Goal: Task Accomplishment & Management: Use online tool/utility

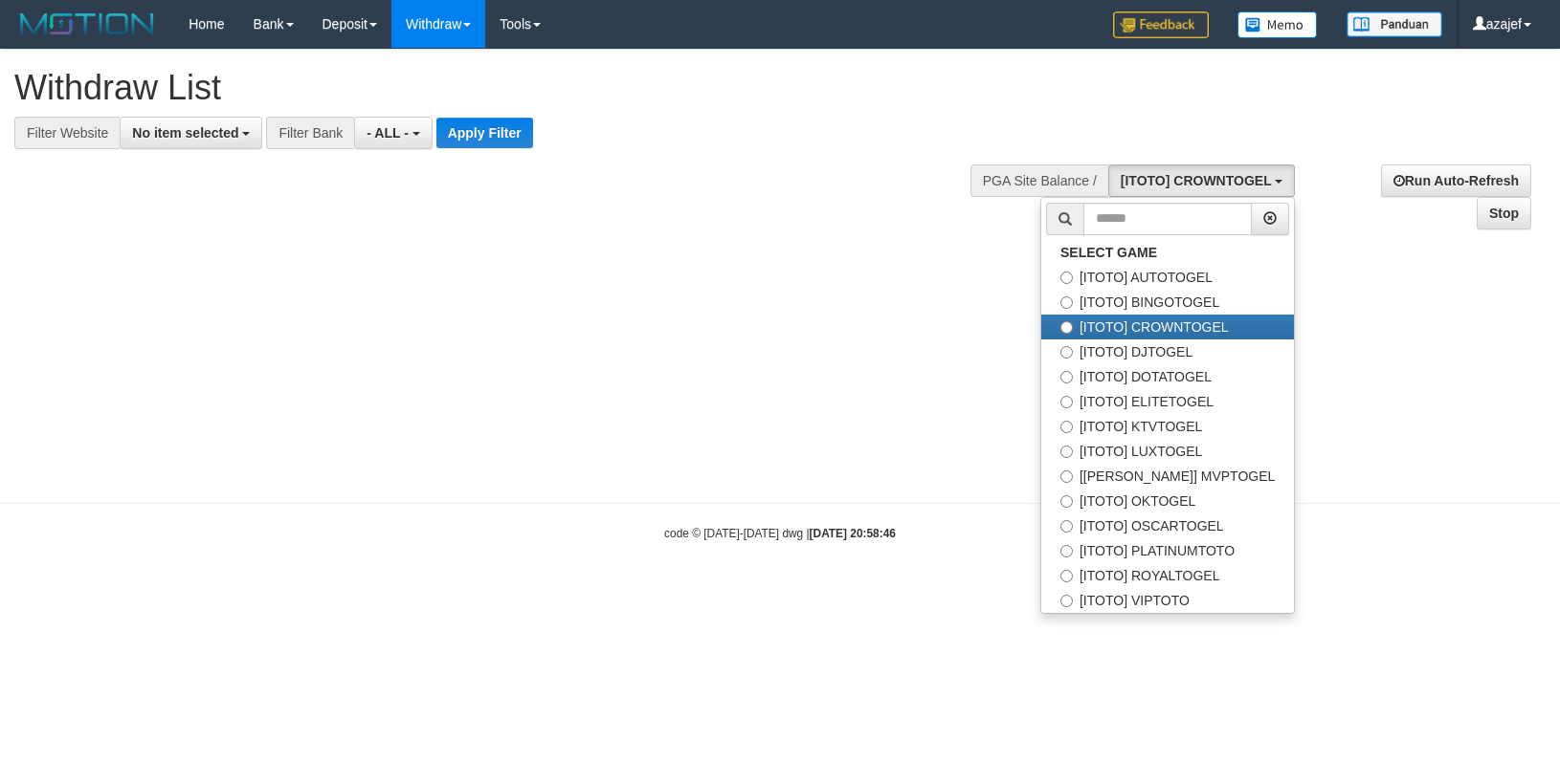
select select
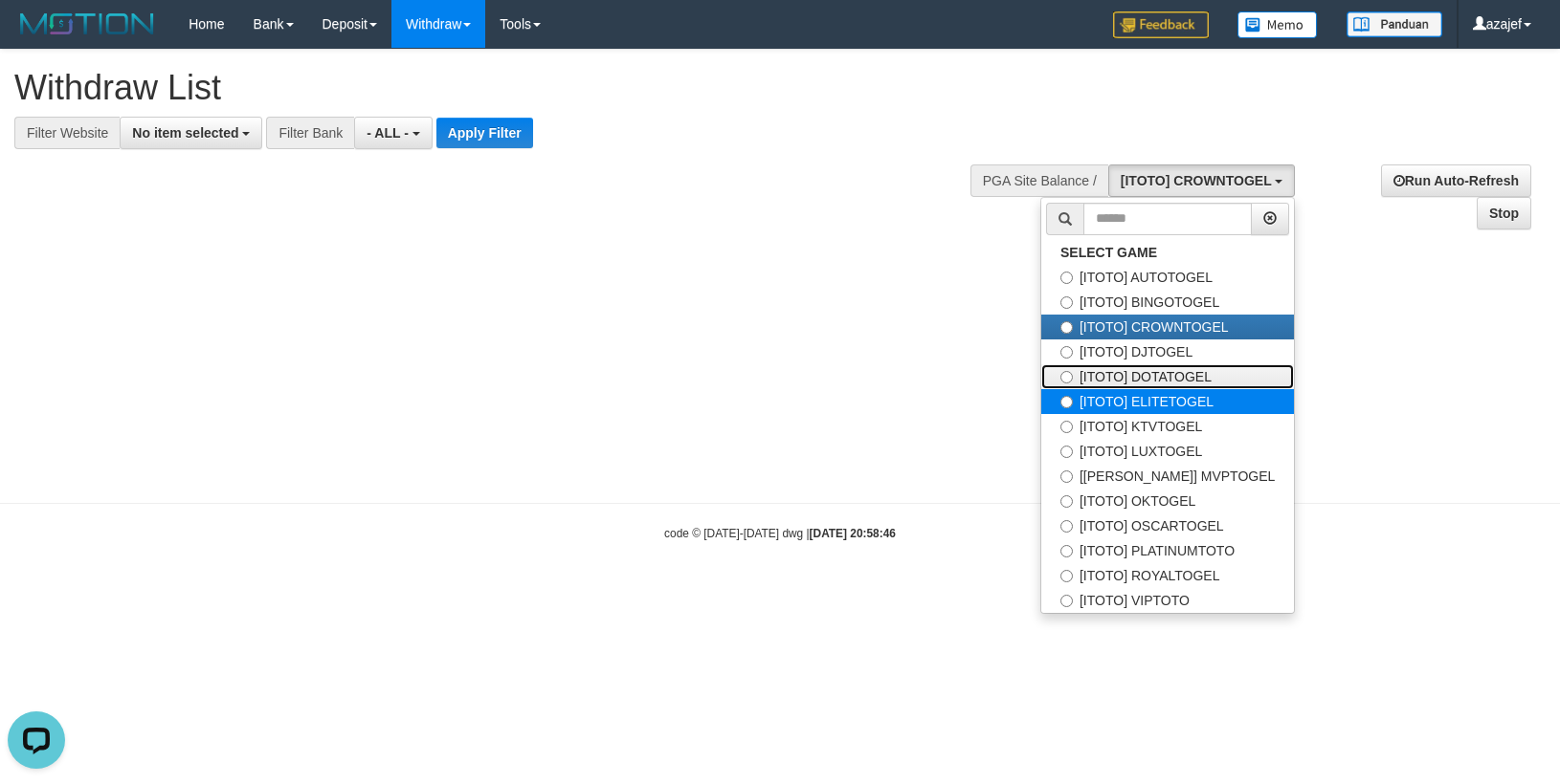
drag, startPoint x: 1203, startPoint y: 380, endPoint x: 1205, endPoint y: 405, distance: 25.1
click at [1205, 405] on ul "SELECT GAME [ITOTO] AUTOTOGEL [ITOTO] BINGOTOGEL [ITOTO] CROWNTOGEL [ITOTO] DJT…" at bounding box center [1167, 405] width 254 height 417
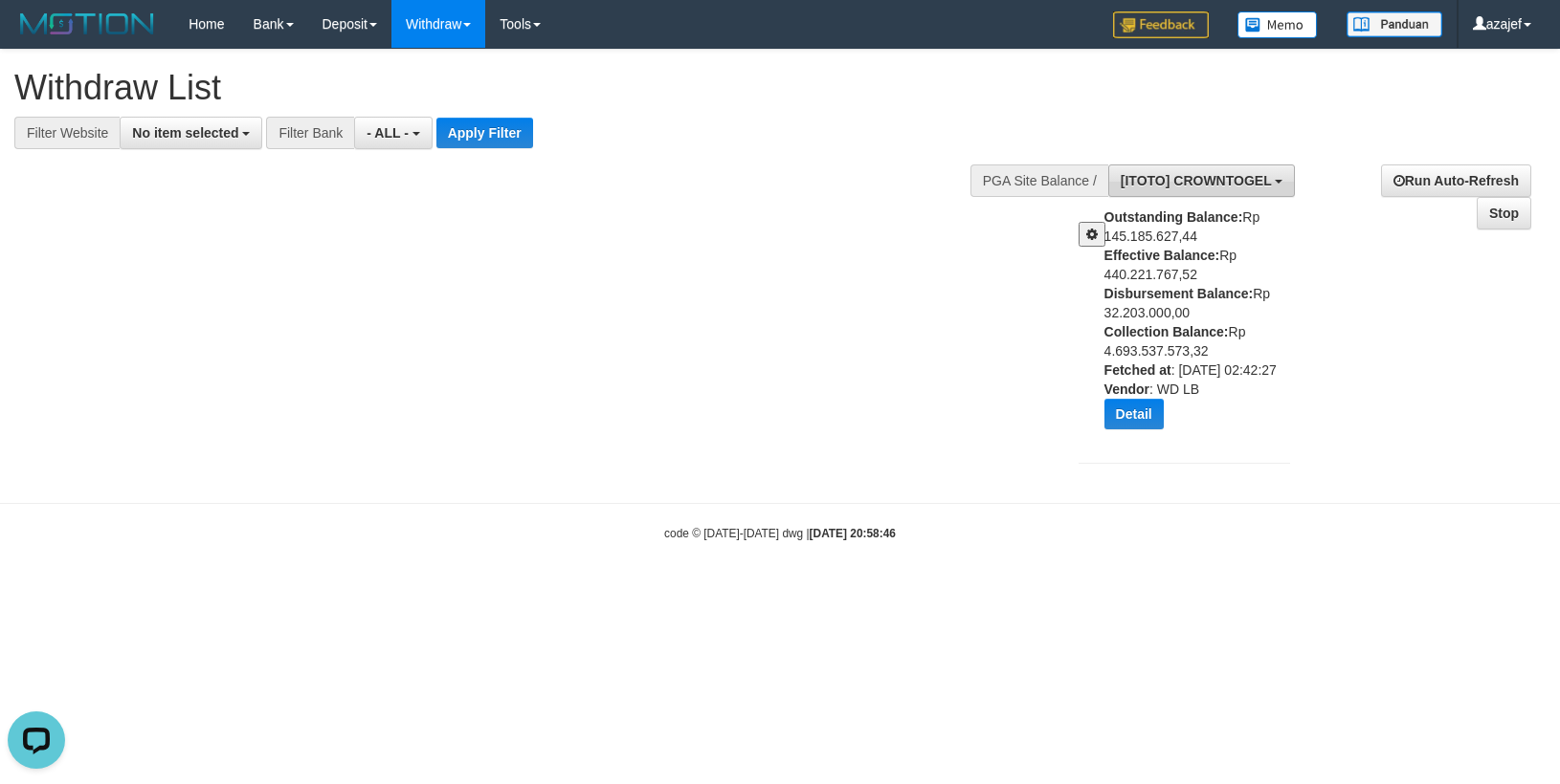
click at [1209, 184] on span "[ITOTO] CROWNTOGEL" at bounding box center [1196, 181] width 151 height 16
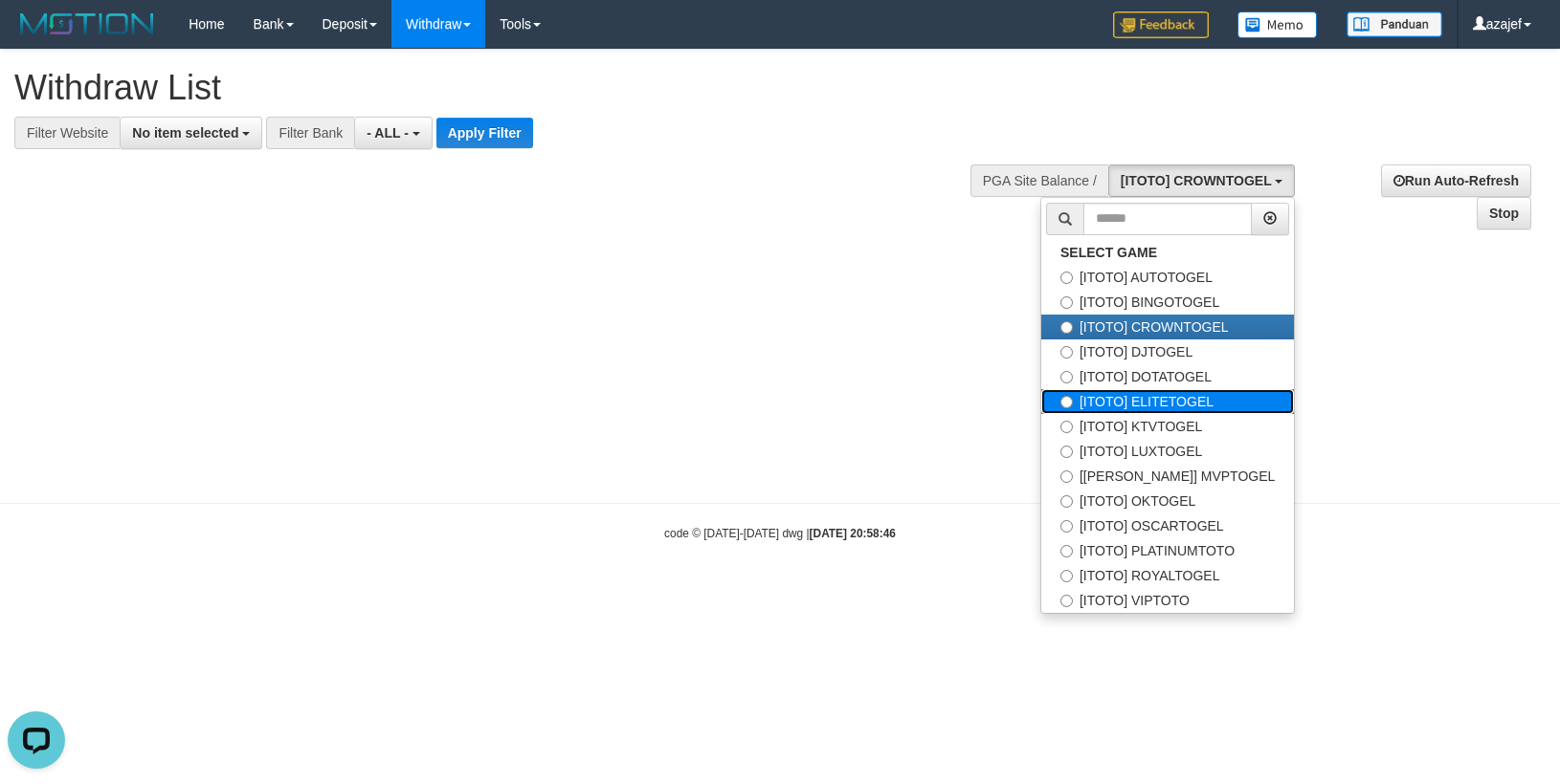
click at [1224, 398] on label "[ITOTO] ELITETOGEL" at bounding box center [1167, 402] width 252 height 25
select select "***"
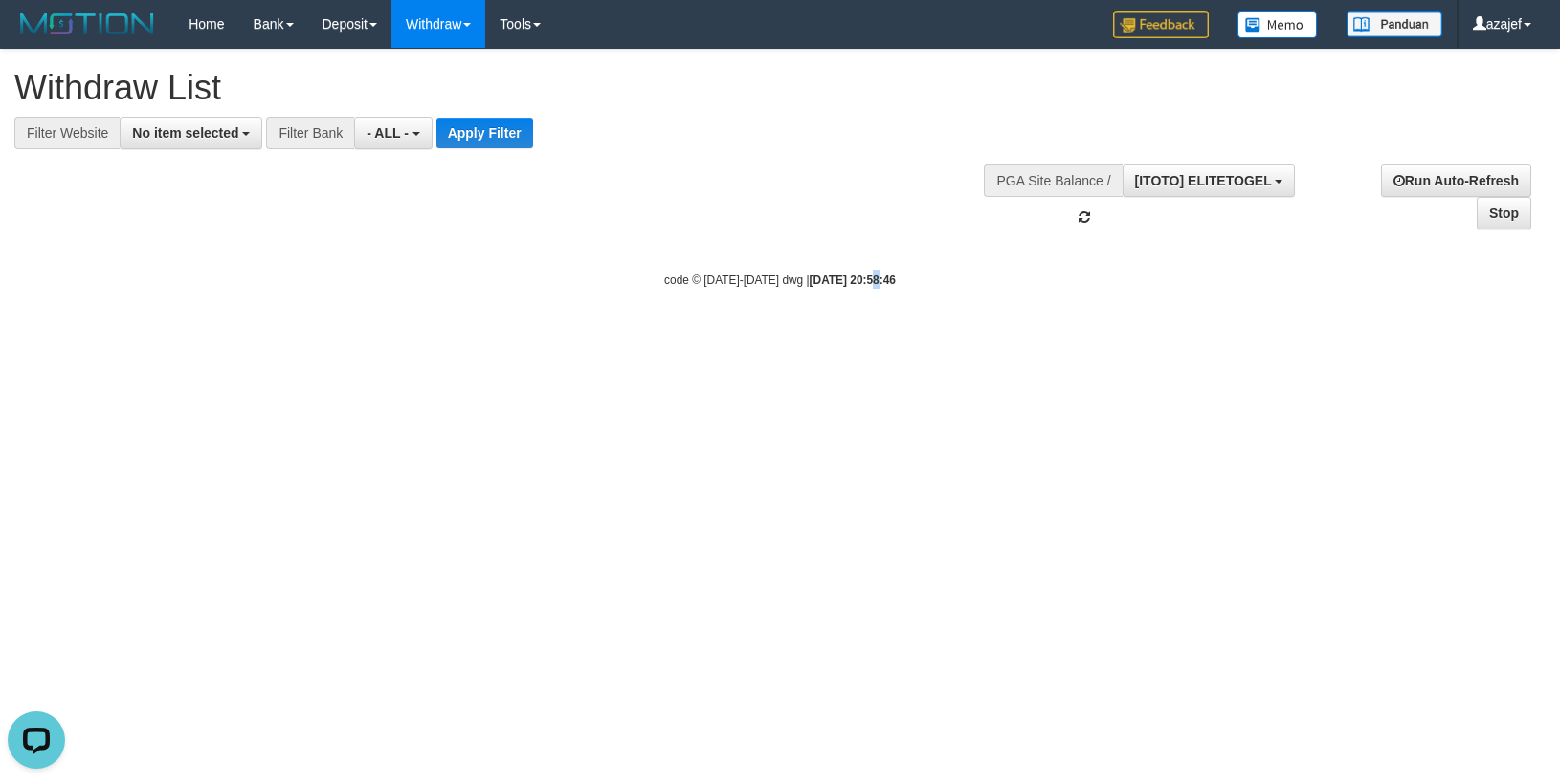
click at [852, 306] on body "Toggle navigation Home Bank Account List Load By Website Group [ITOTO] AUTOTOGE…" at bounding box center [780, 168] width 1560 height 337
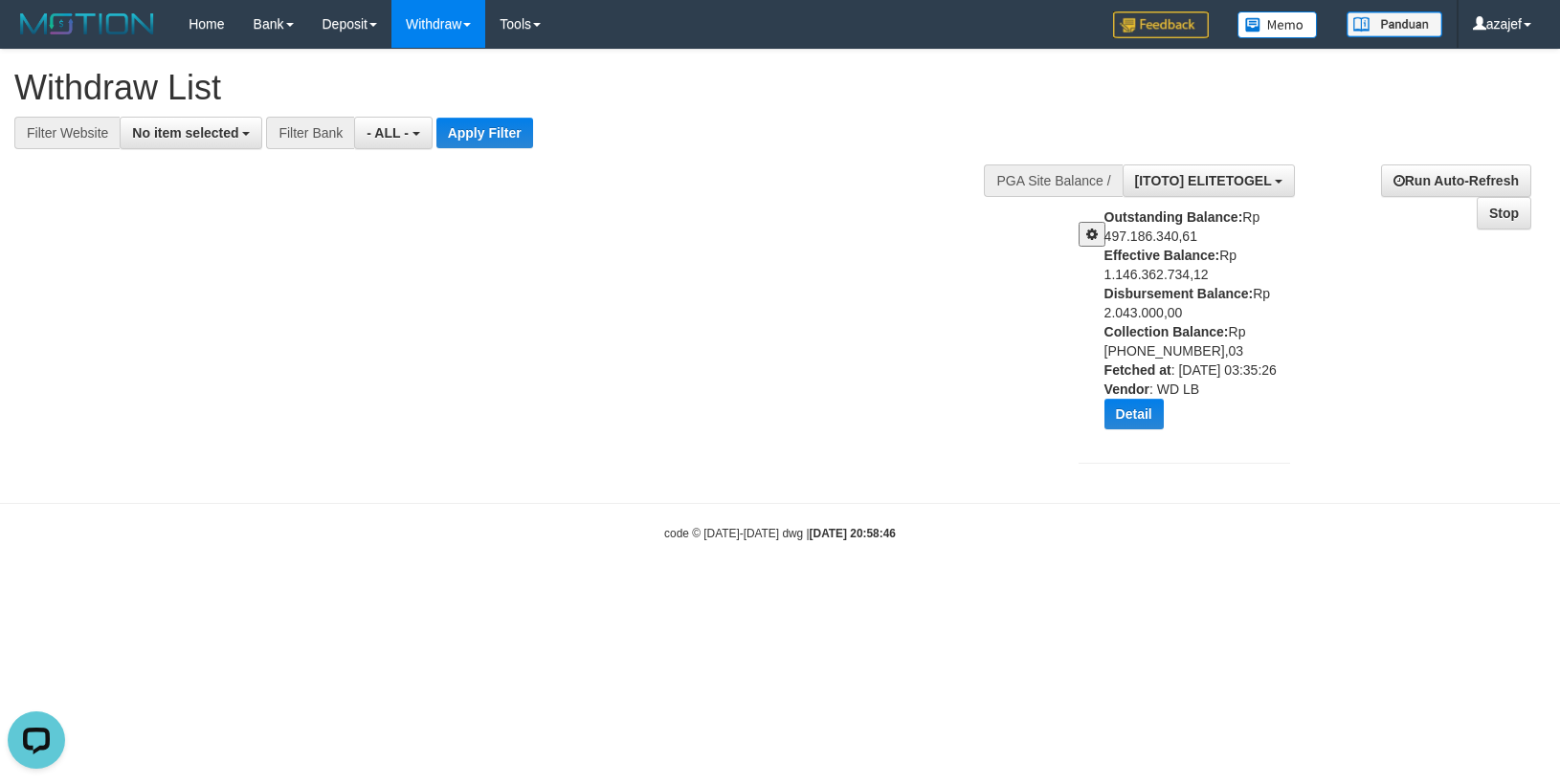
drag, startPoint x: 1272, startPoint y: 304, endPoint x: 1184, endPoint y: 385, distance: 119.6
click at [1264, 313] on div "Outstanding Balance: Rp 497.186.340,61 Effective Balance: Rp 1.146.362.734,12 D…" at bounding box center [1205, 325] width 201 height 237
click at [1134, 406] on button "Detail" at bounding box center [1134, 414] width 59 height 30
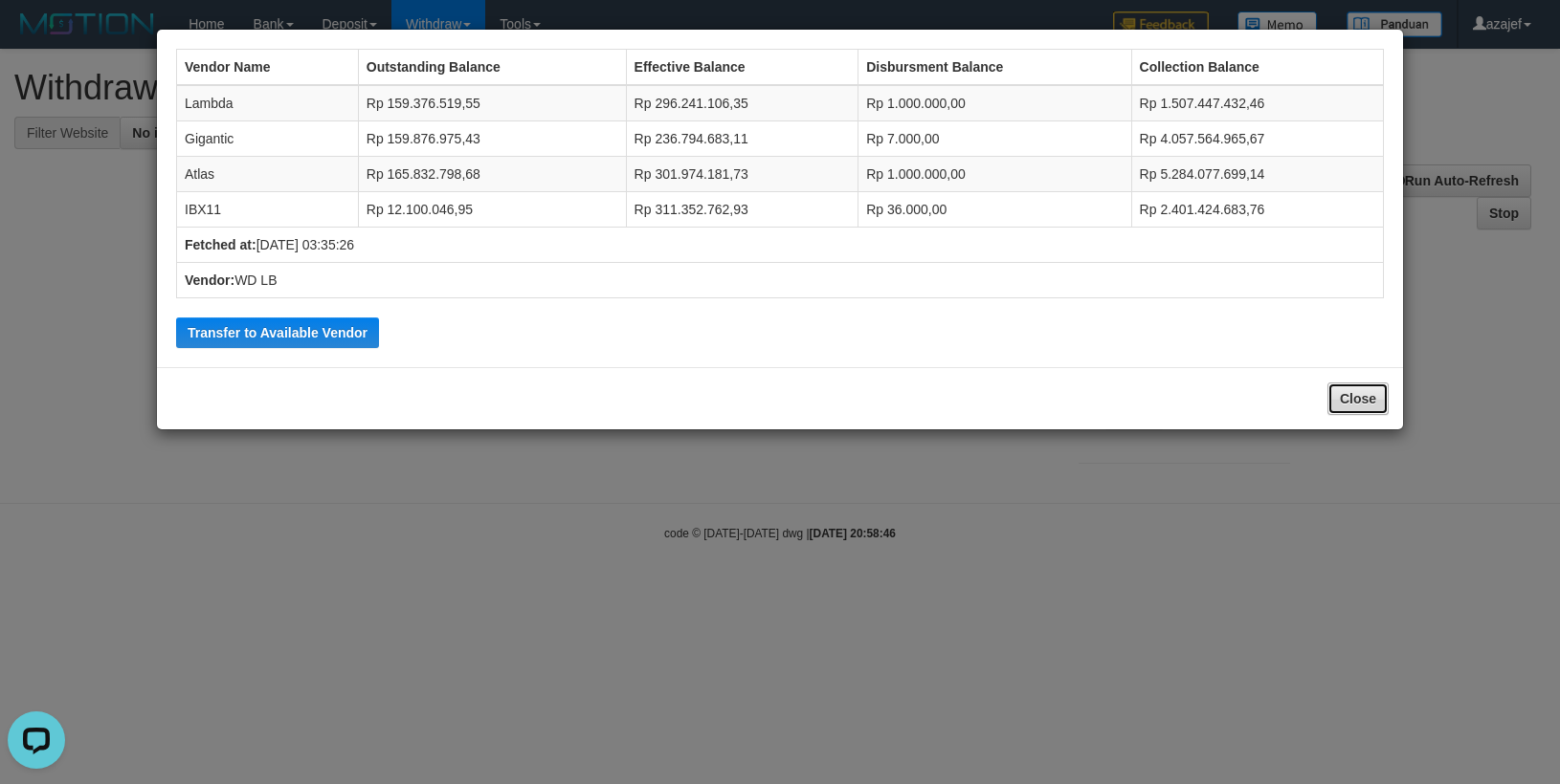
click at [1341, 395] on button "Close" at bounding box center [1357, 398] width 61 height 32
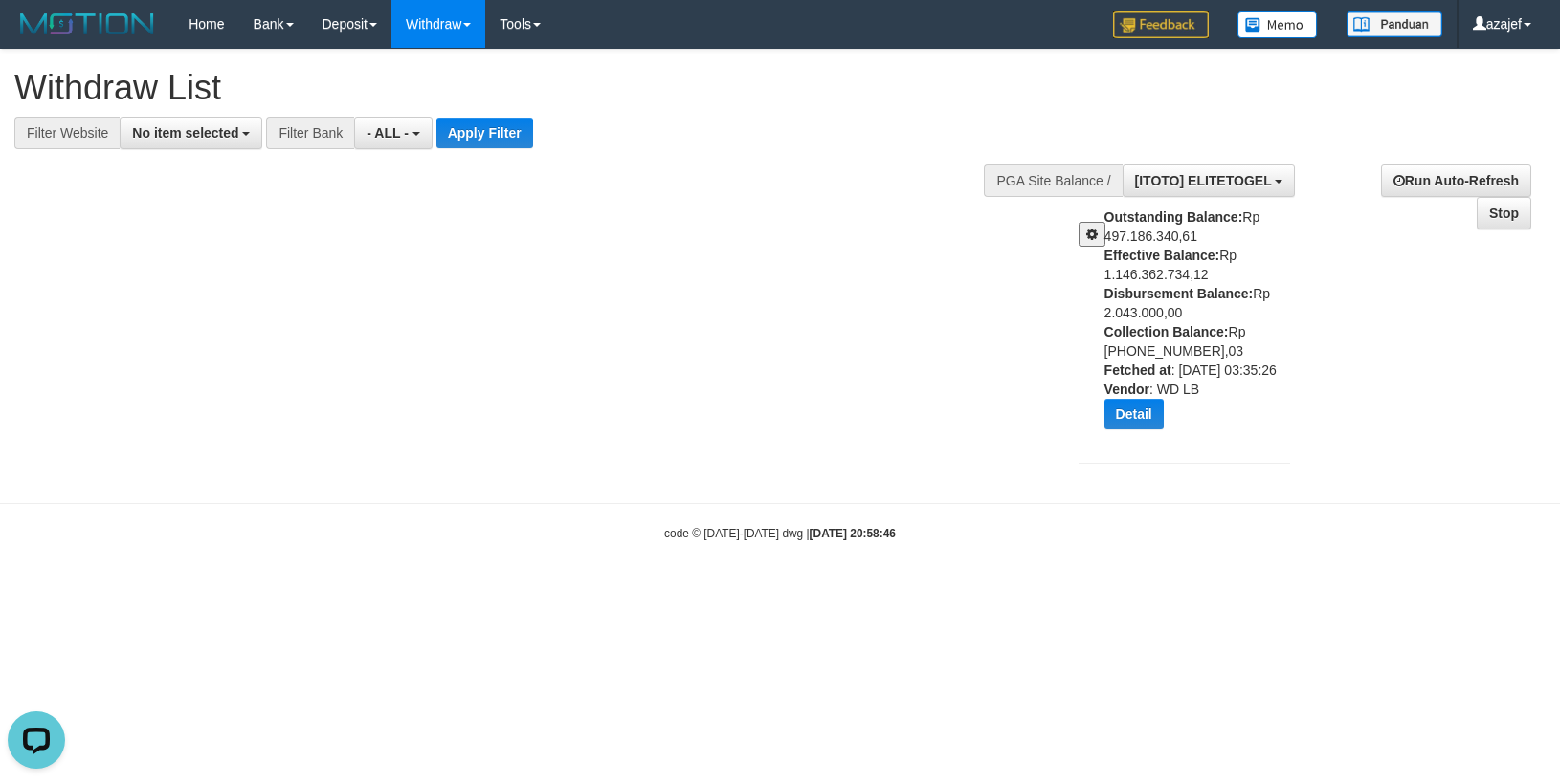
click at [1095, 251] on div "Outstanding Balance: Rp 497.186.340,61 Effective Balance: Rp 1.146.362.734,12 D…" at bounding box center [1185, 325] width 242 height 237
click at [1095, 242] on button at bounding box center [1092, 235] width 27 height 25
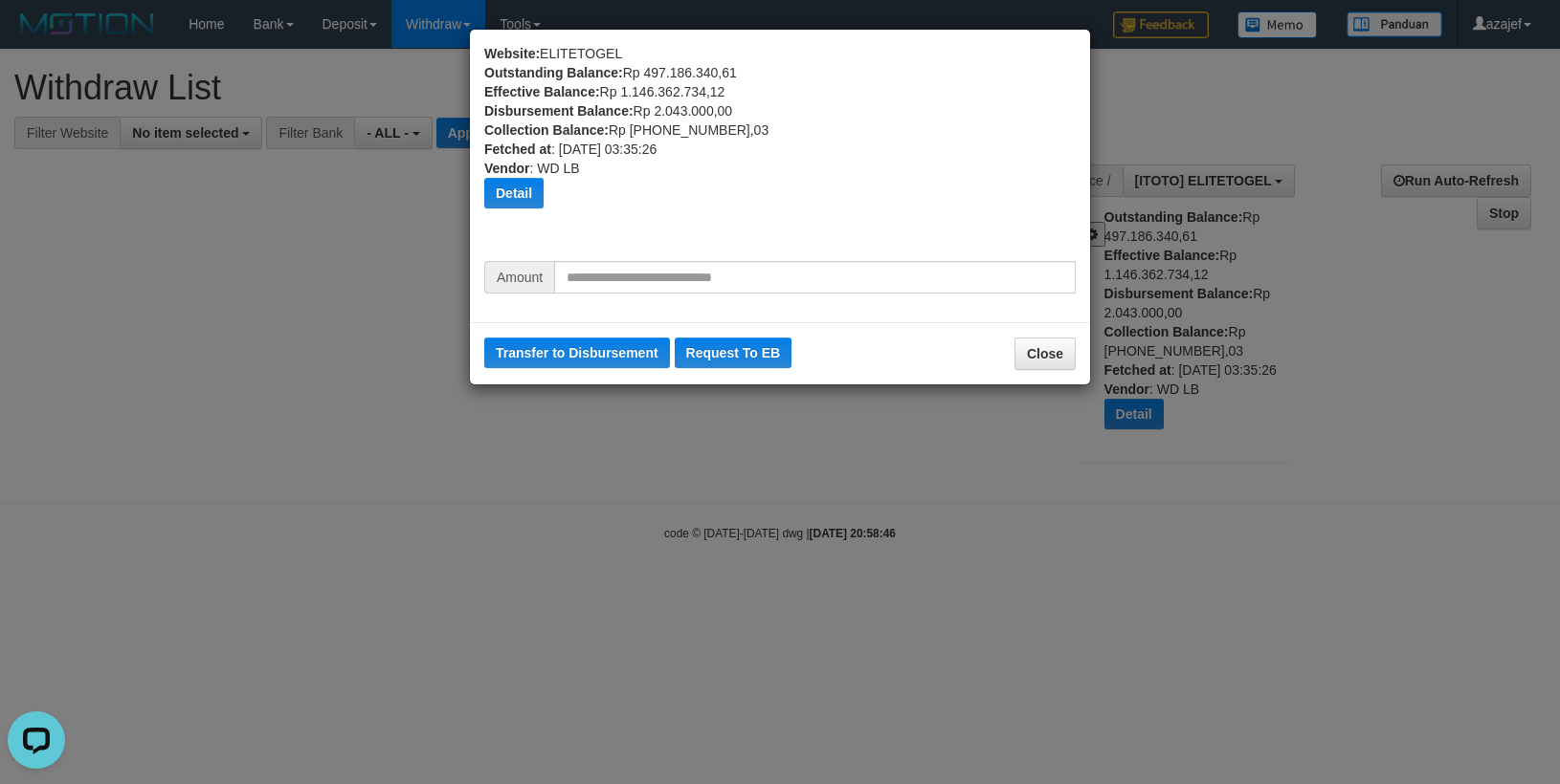
drag, startPoint x: 844, startPoint y: 305, endPoint x: 843, endPoint y: 282, distance: 23.0
click at [843, 305] on div "Amount" at bounding box center [780, 284] width 621 height 47
drag, startPoint x: 843, startPoint y: 281, endPoint x: 874, endPoint y: 272, distance: 32.3
click at [843, 281] on input "text" at bounding box center [815, 277] width 521 height 32
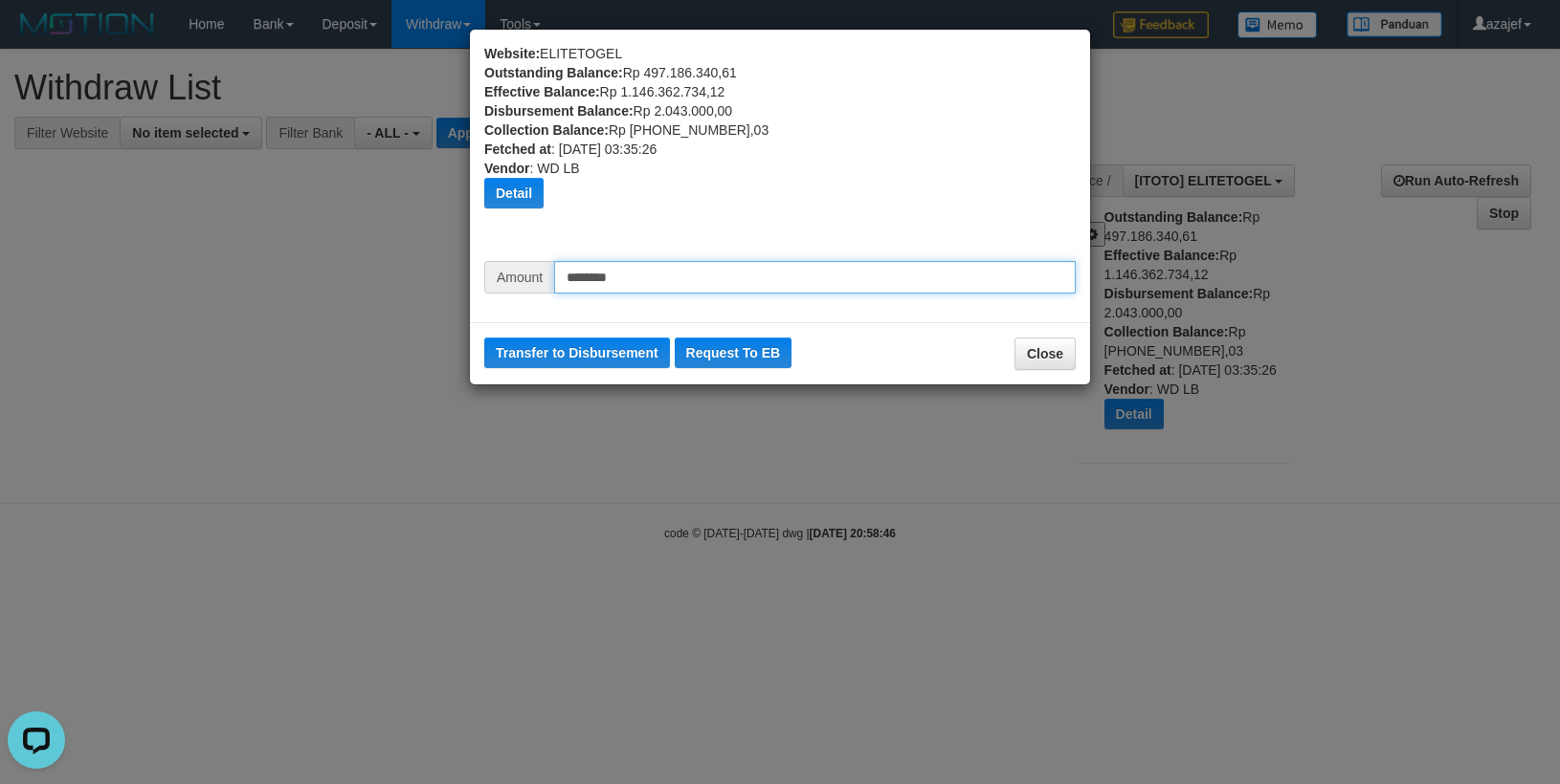
drag, startPoint x: 582, startPoint y: 290, endPoint x: 605, endPoint y: 305, distance: 27.5
click at [605, 305] on div "Amount ********" at bounding box center [780, 284] width 621 height 47
drag, startPoint x: 599, startPoint y: 263, endPoint x: 490, endPoint y: 278, distance: 110.0
click at [484, 263] on div "Amount ********" at bounding box center [780, 277] width 591 height 32
type input "********"
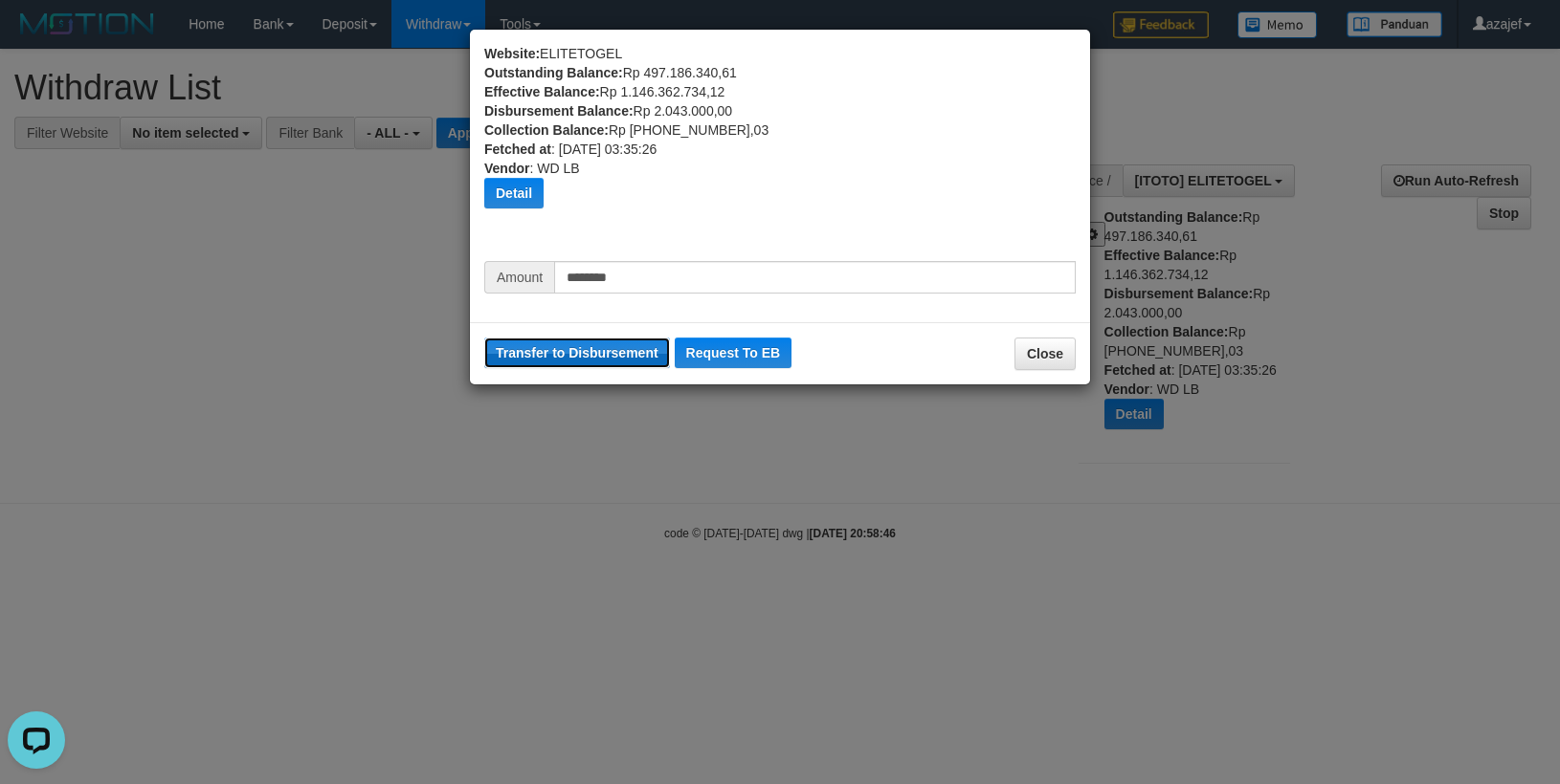
click at [535, 353] on button "Transfer to Disbursement" at bounding box center [577, 353] width 186 height 30
